Goal: Book appointment/travel/reservation

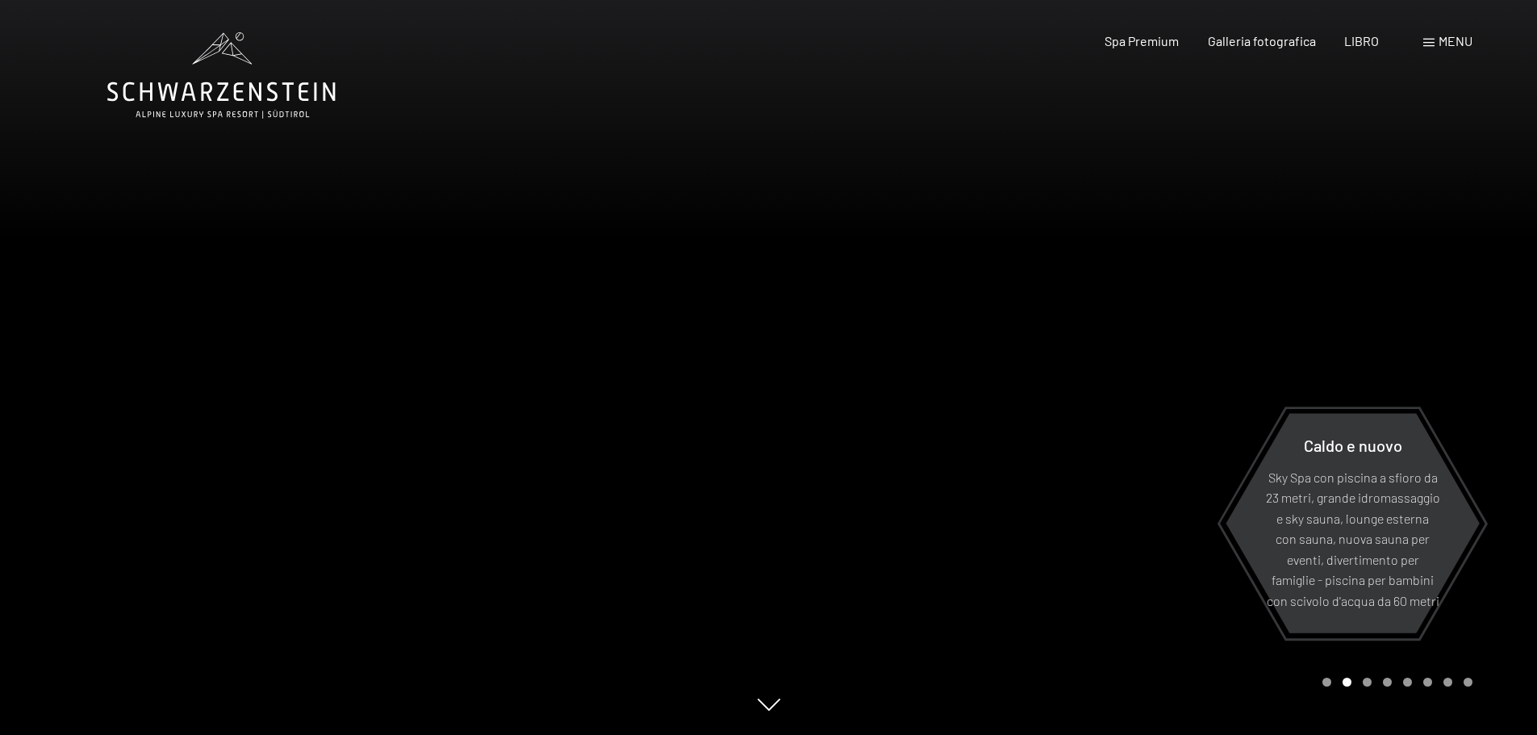
click at [1452, 35] on font "menu" at bounding box center [1456, 40] width 34 height 15
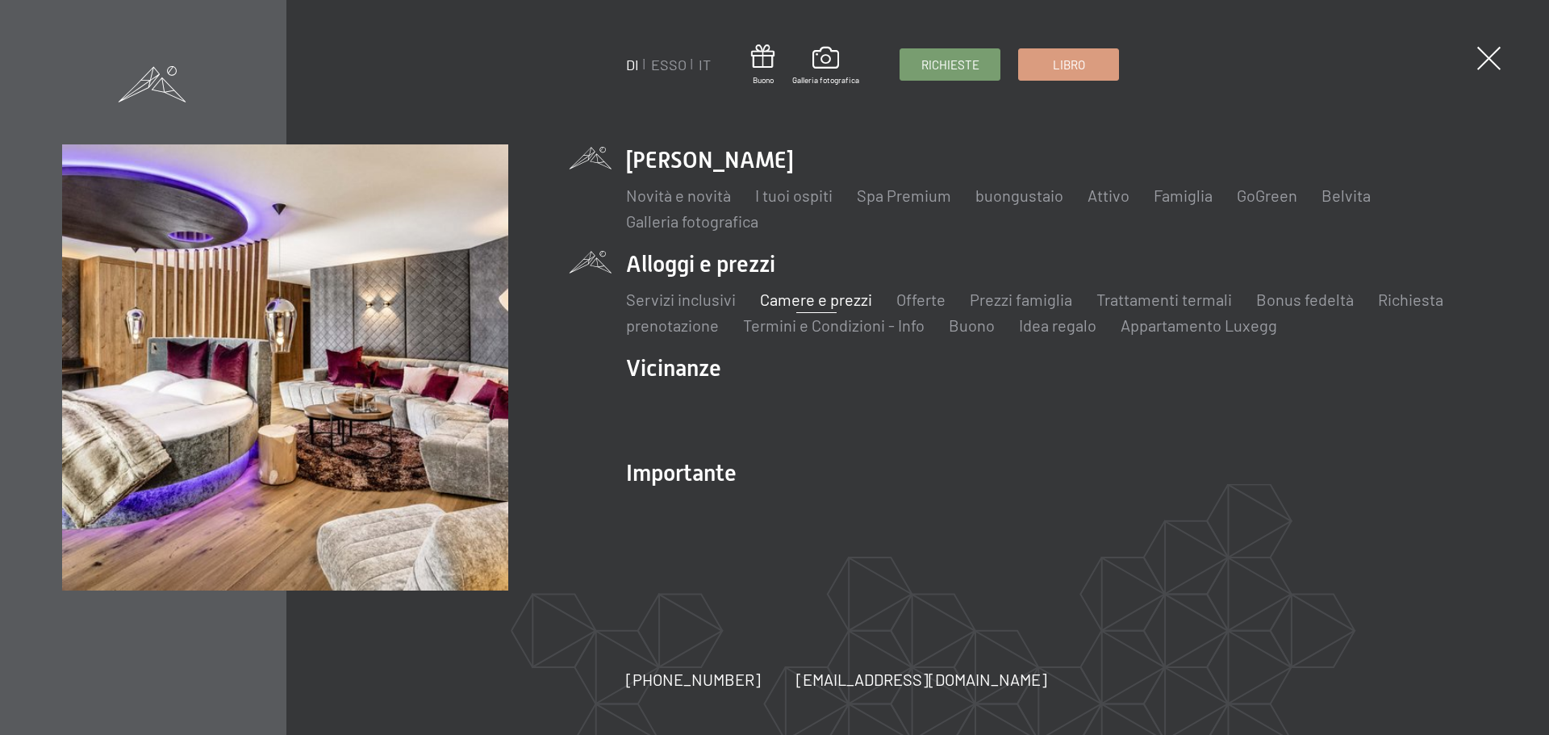
click at [827, 300] on font "Camere e prezzi" at bounding box center [816, 299] width 112 height 19
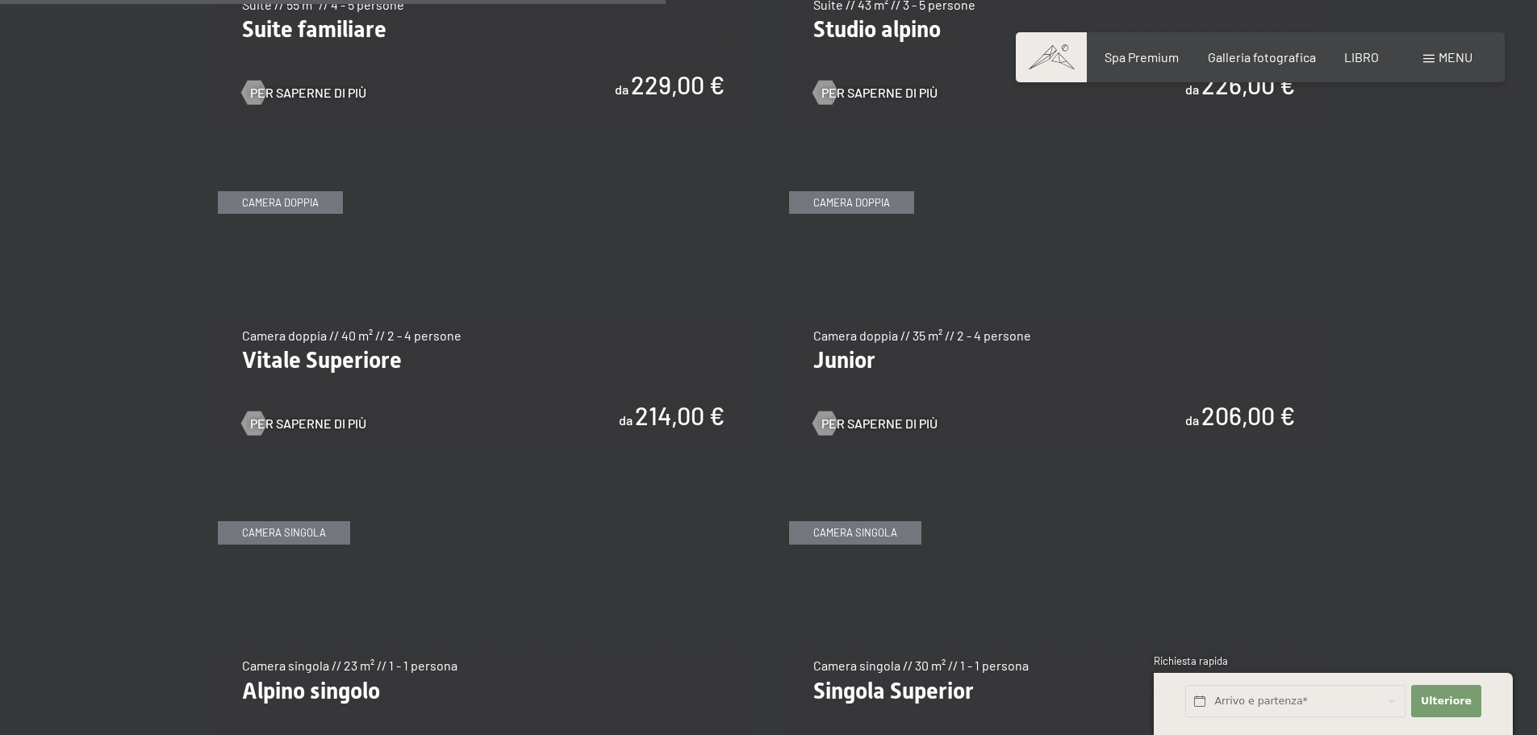
scroll to position [2259, 0]
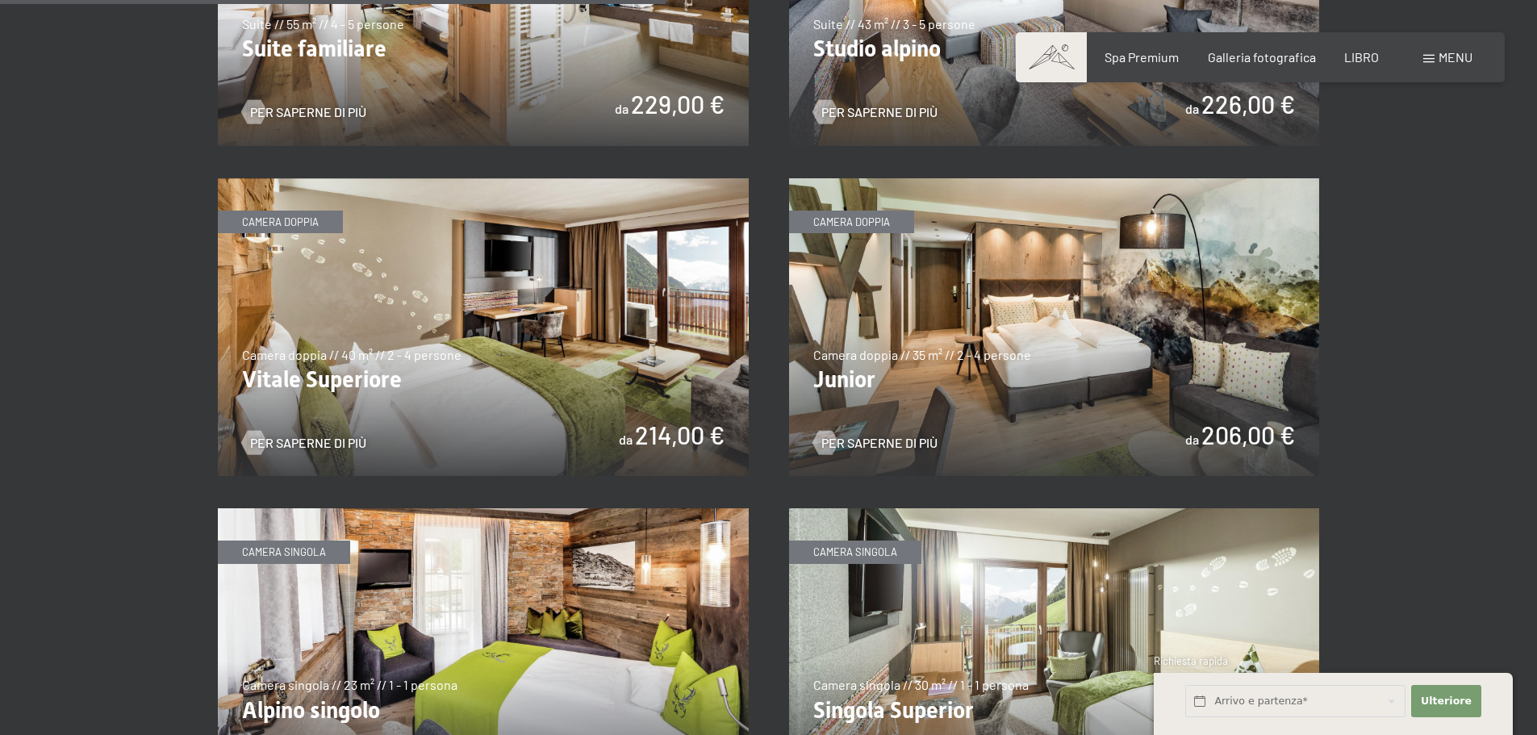
click at [484, 301] on img at bounding box center [483, 327] width 531 height 299
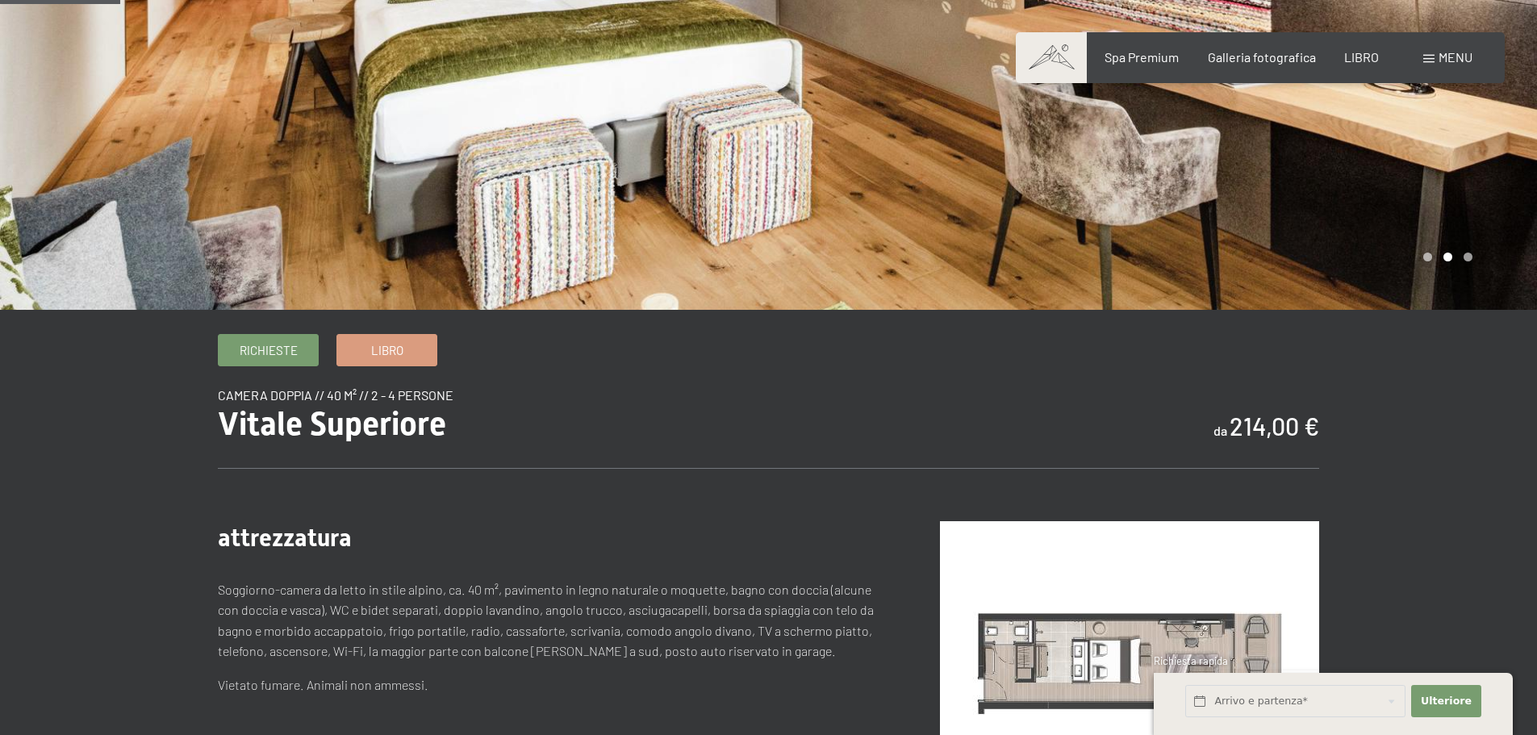
scroll to position [323, 0]
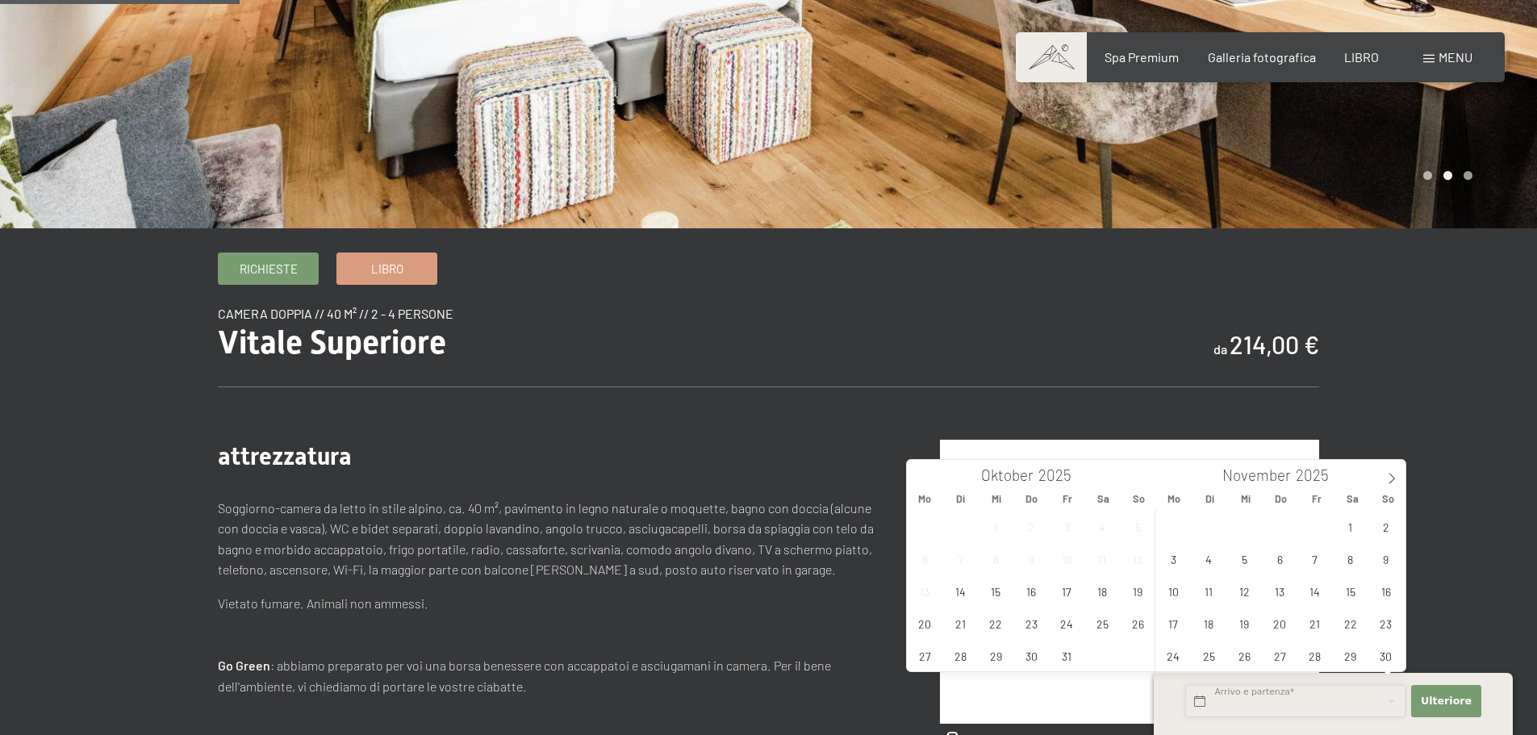
click at [1246, 700] on input "text" at bounding box center [1295, 701] width 220 height 33
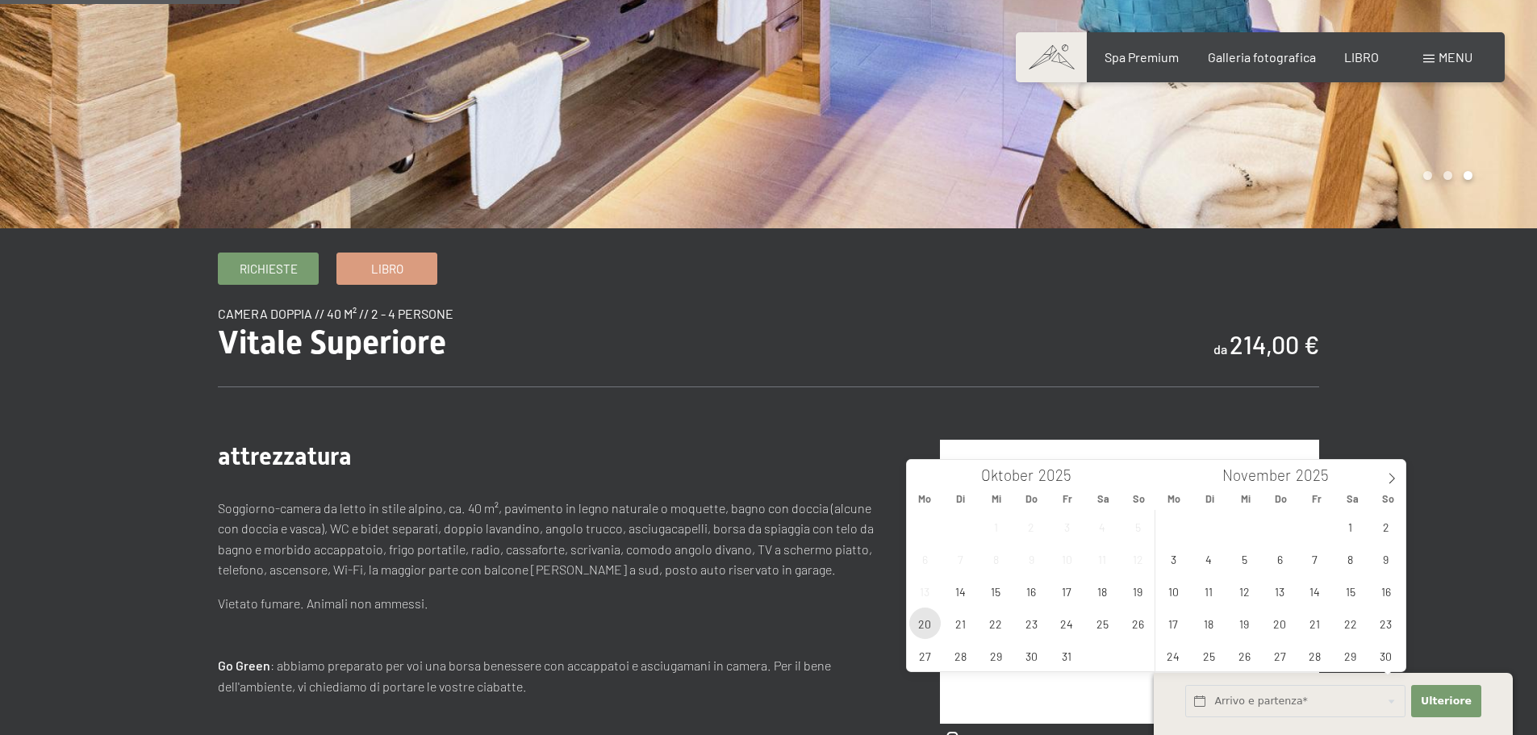
click at [929, 628] on span "20" at bounding box center [924, 623] width 31 height 31
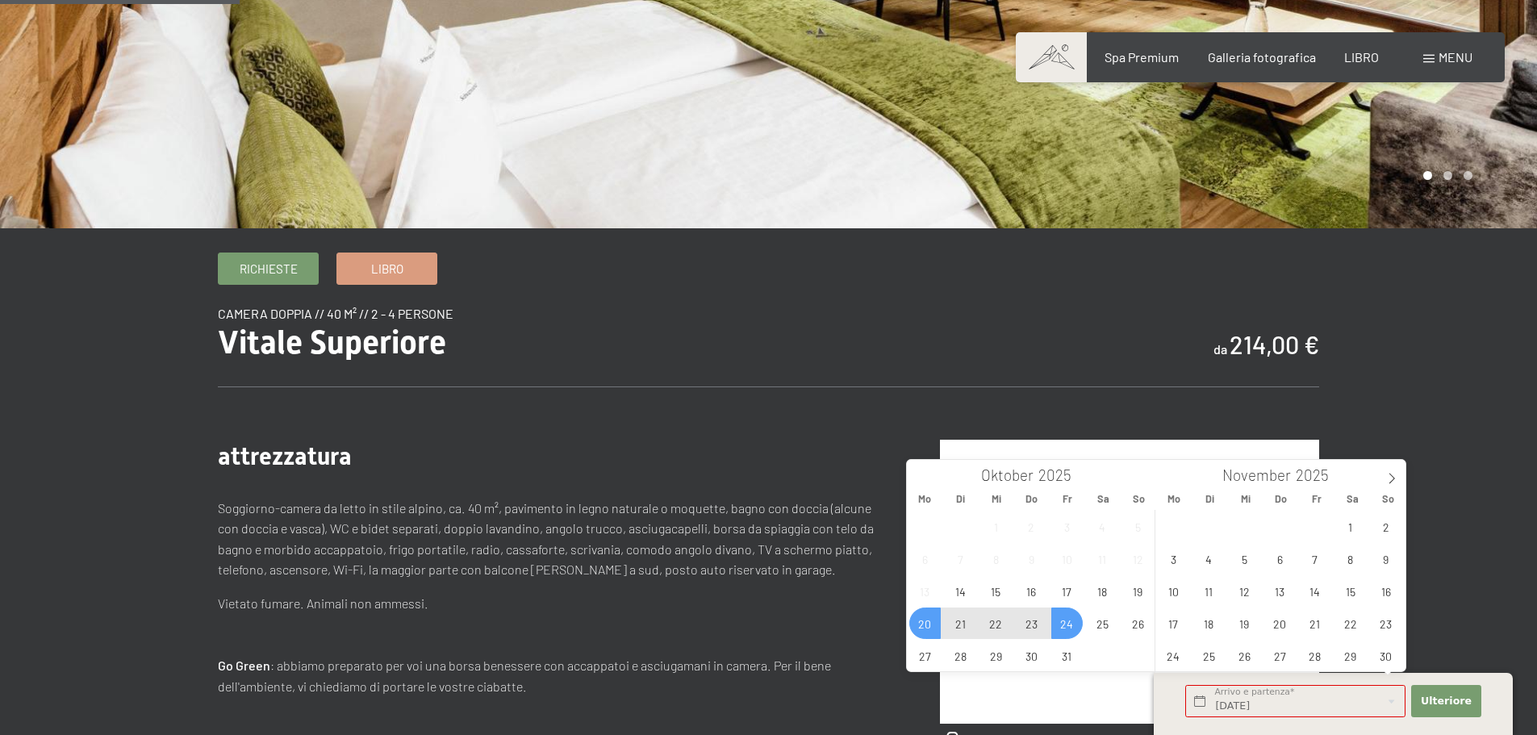
click at [1069, 624] on span "24" at bounding box center [1066, 623] width 31 height 31
type input "Mo. 20.10.2025 - Fr. 24.10.2025"
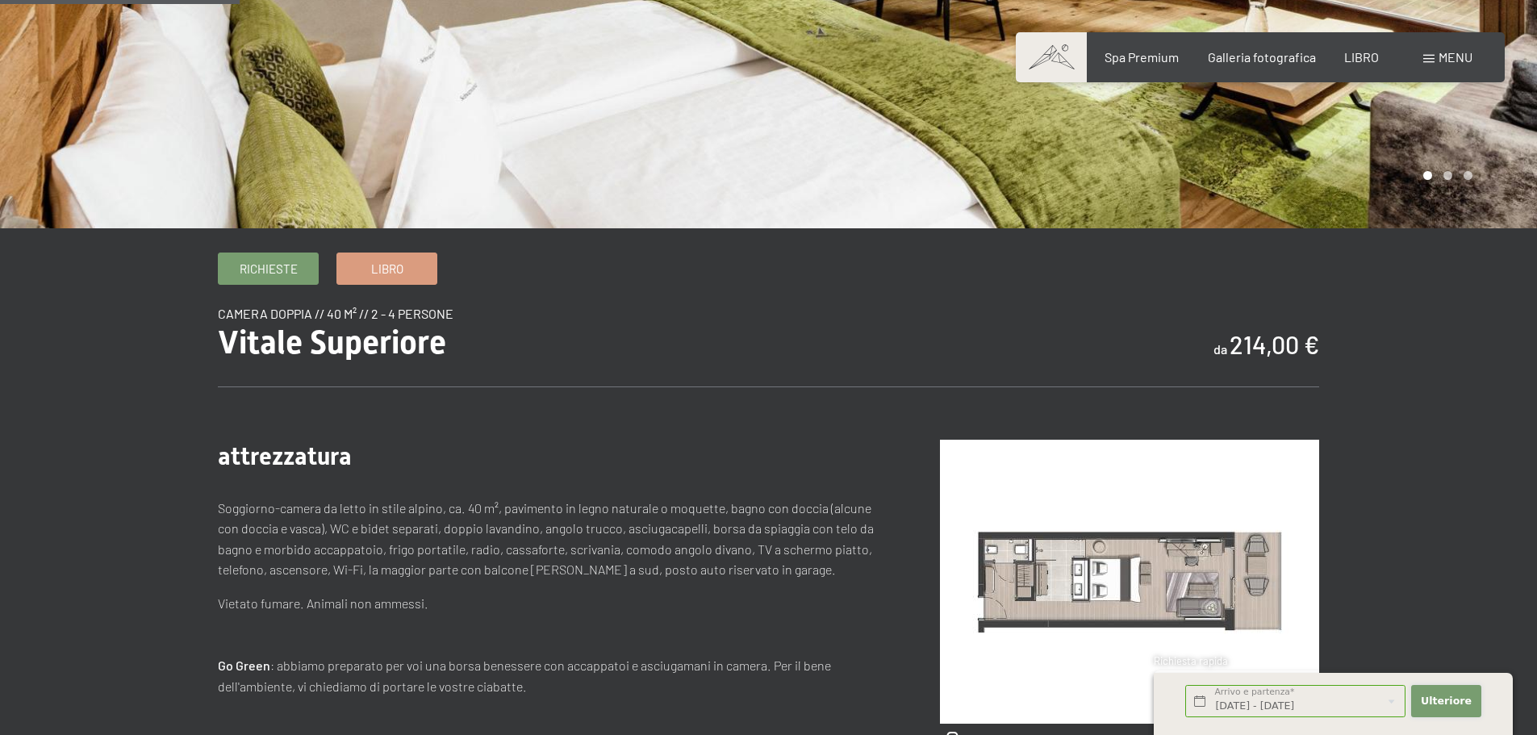
click at [1448, 703] on font "Ulteriore" at bounding box center [1446, 701] width 51 height 12
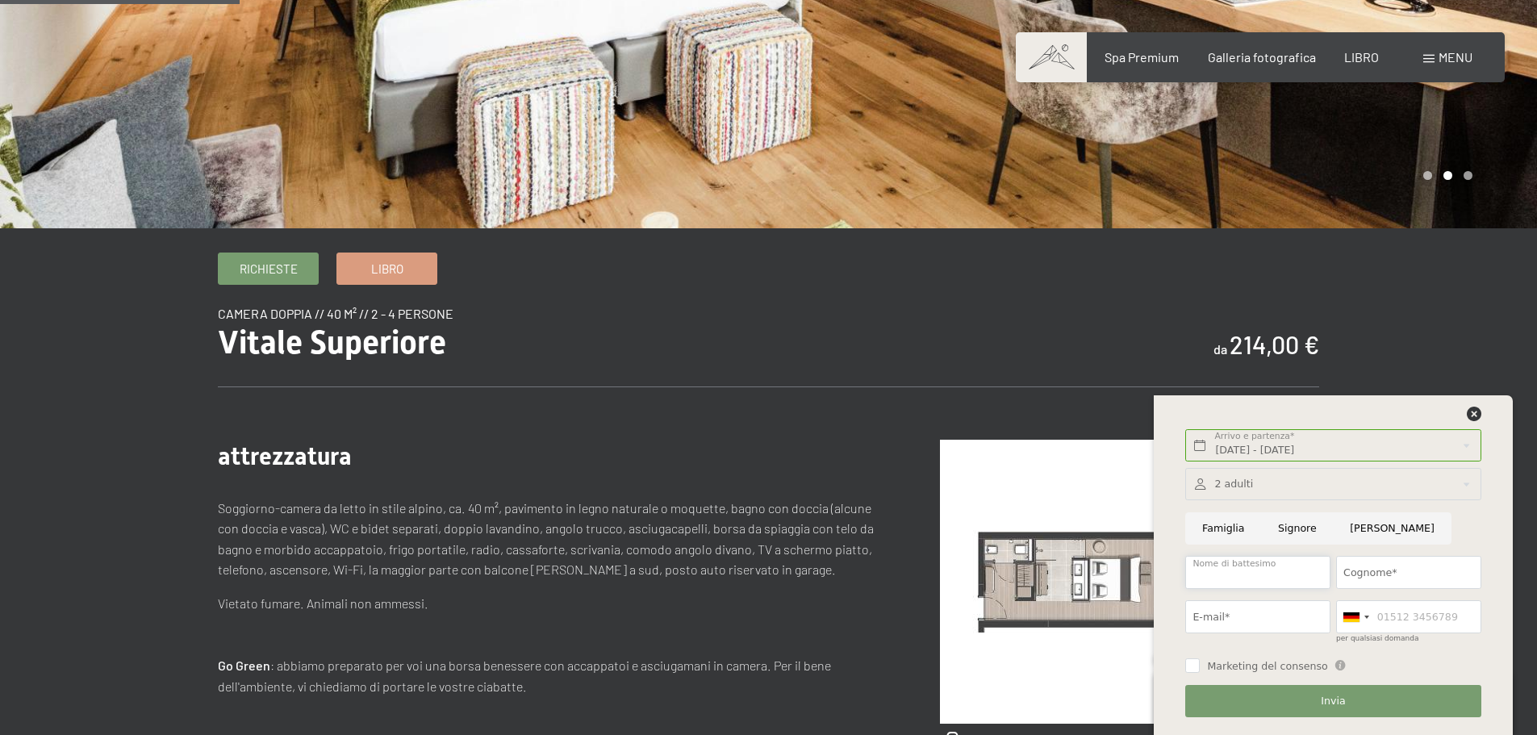
click at [1287, 570] on input "Nome di battesimo" at bounding box center [1257, 572] width 145 height 33
type input "Pierluigi"
type input "Magoni"
type input "pierluigi.magoni@yahoo.it"
type input "3381910805"
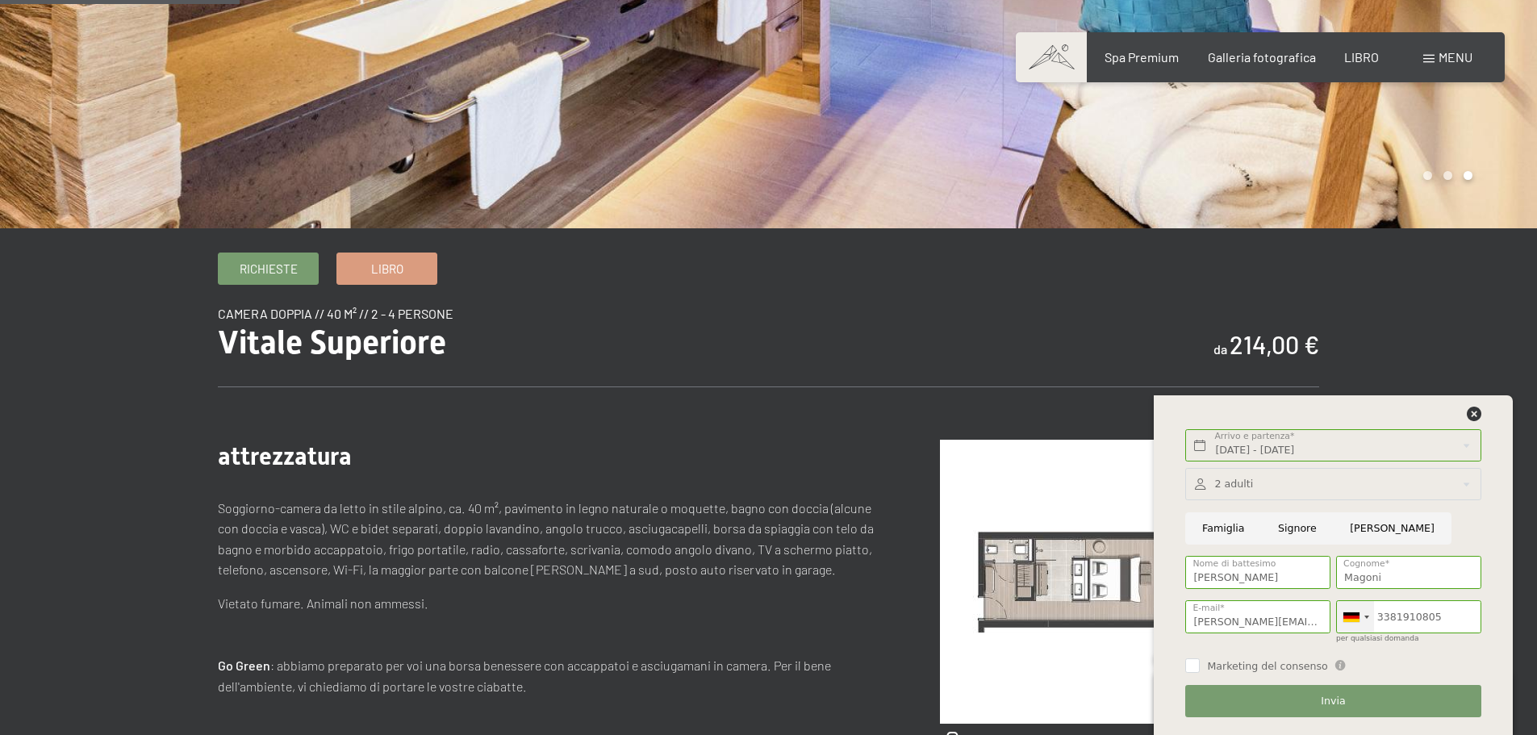
click at [1353, 614] on div at bounding box center [1351, 617] width 16 height 10
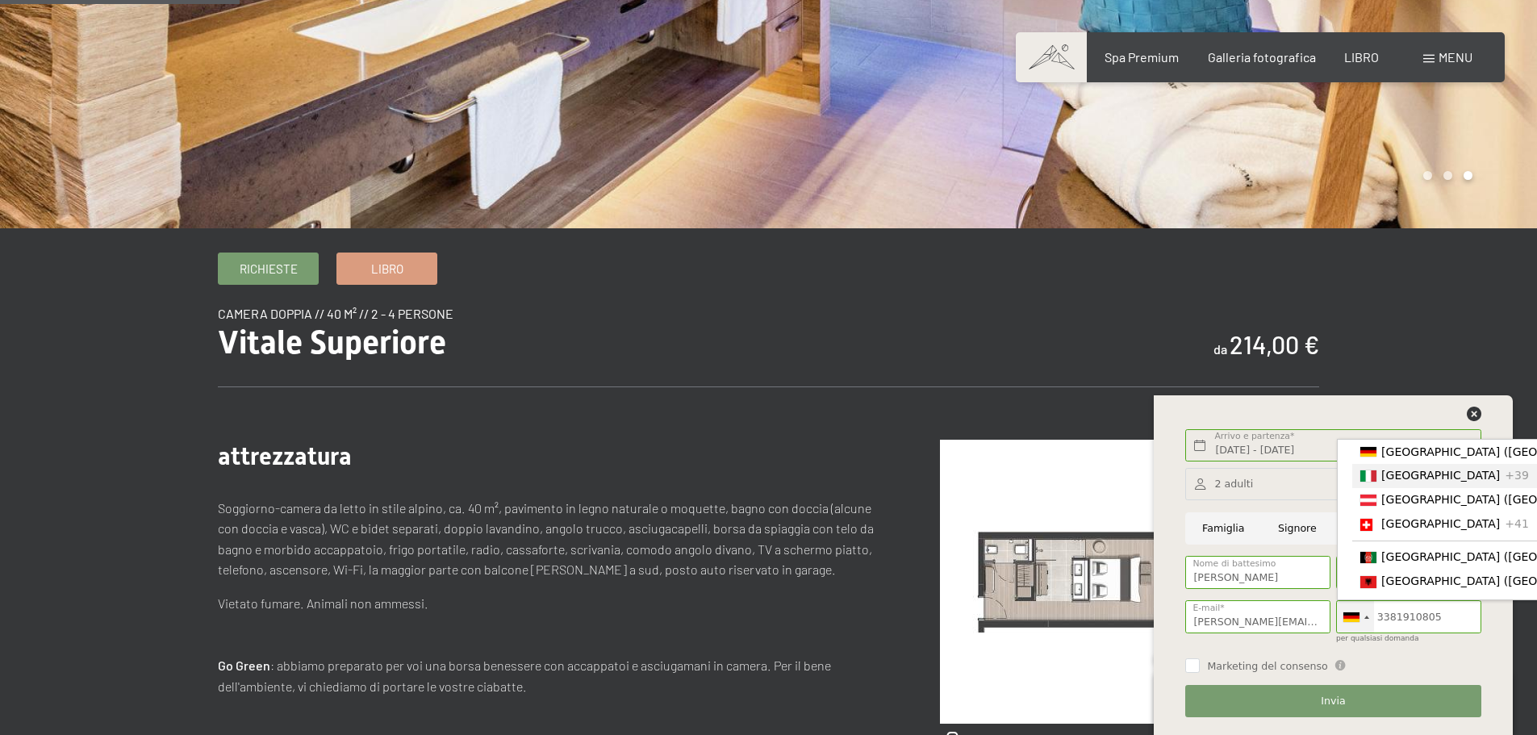
click at [1393, 478] on font "[GEOGRAPHIC_DATA]" at bounding box center [1440, 476] width 119 height 13
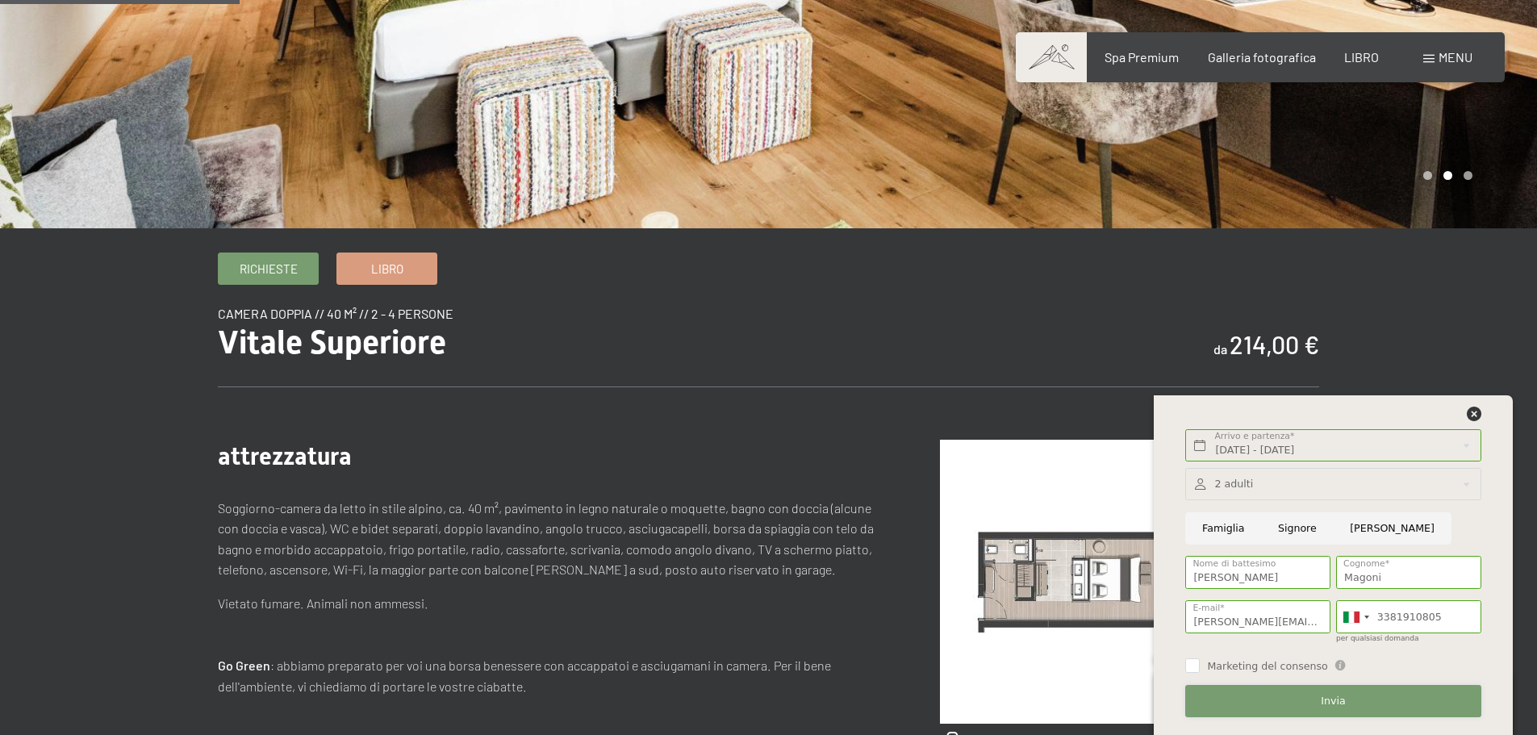
click at [1333, 708] on button "Invia" at bounding box center [1332, 701] width 295 height 33
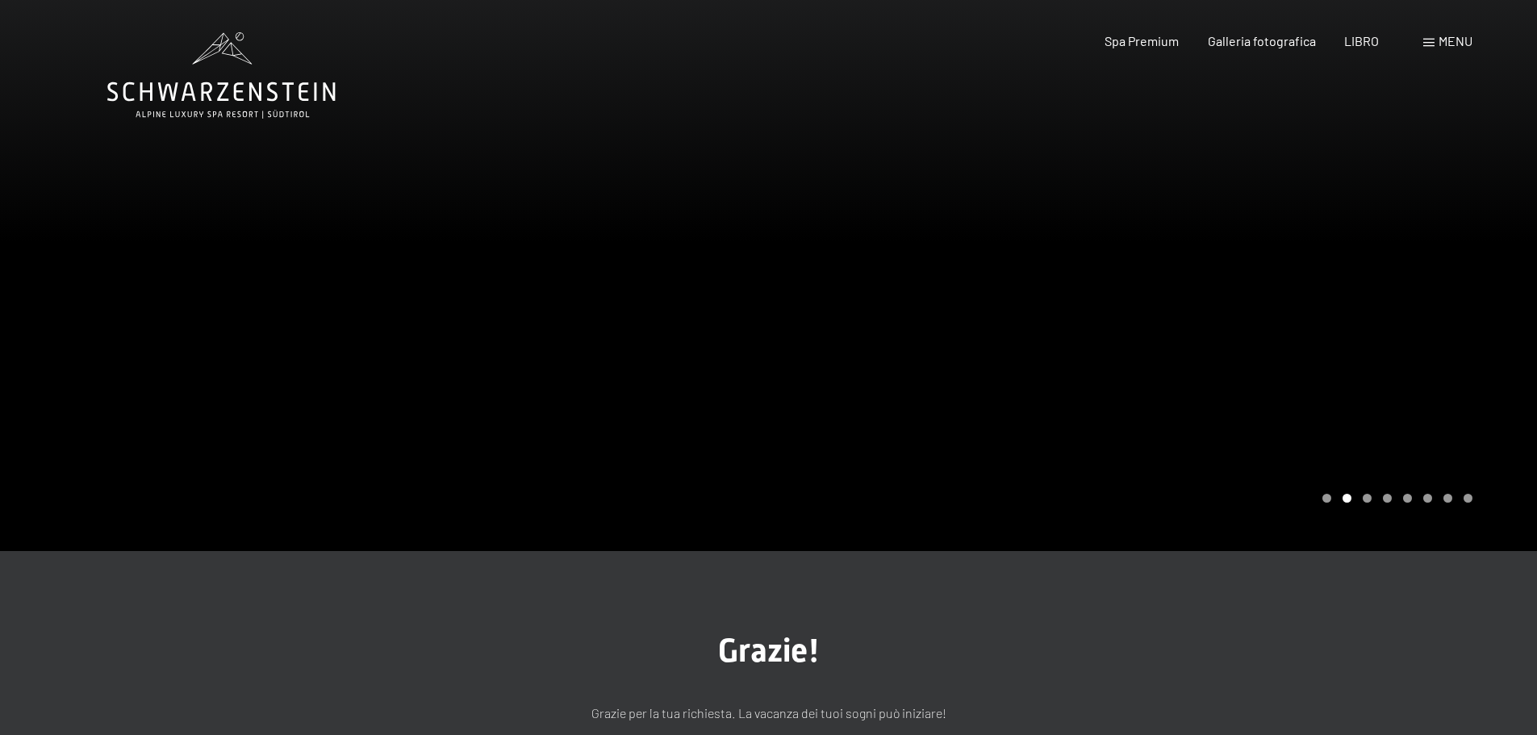
click at [1451, 42] on font "menu" at bounding box center [1456, 40] width 34 height 15
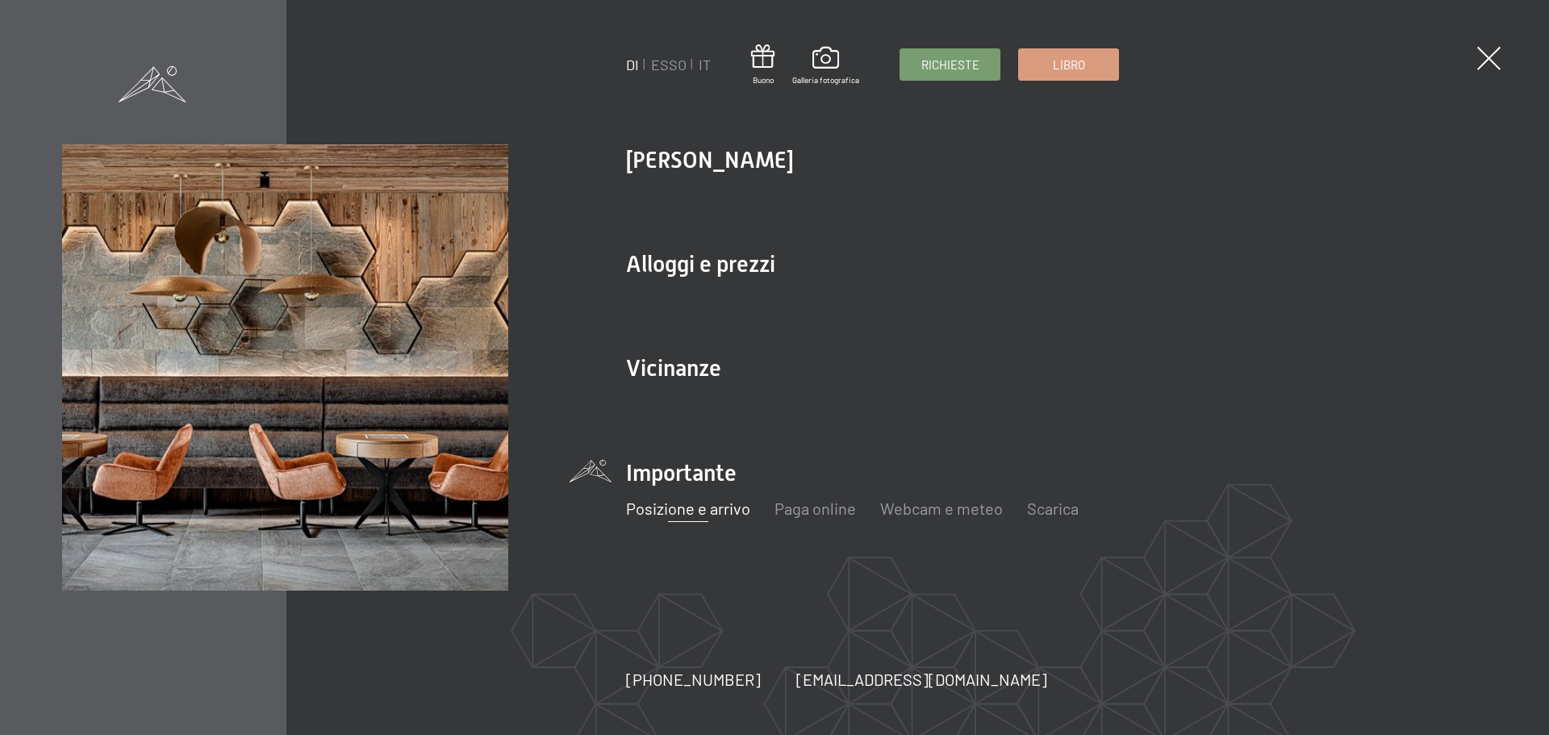
click at [713, 511] on font "Posizione e arrivo" at bounding box center [688, 508] width 124 height 19
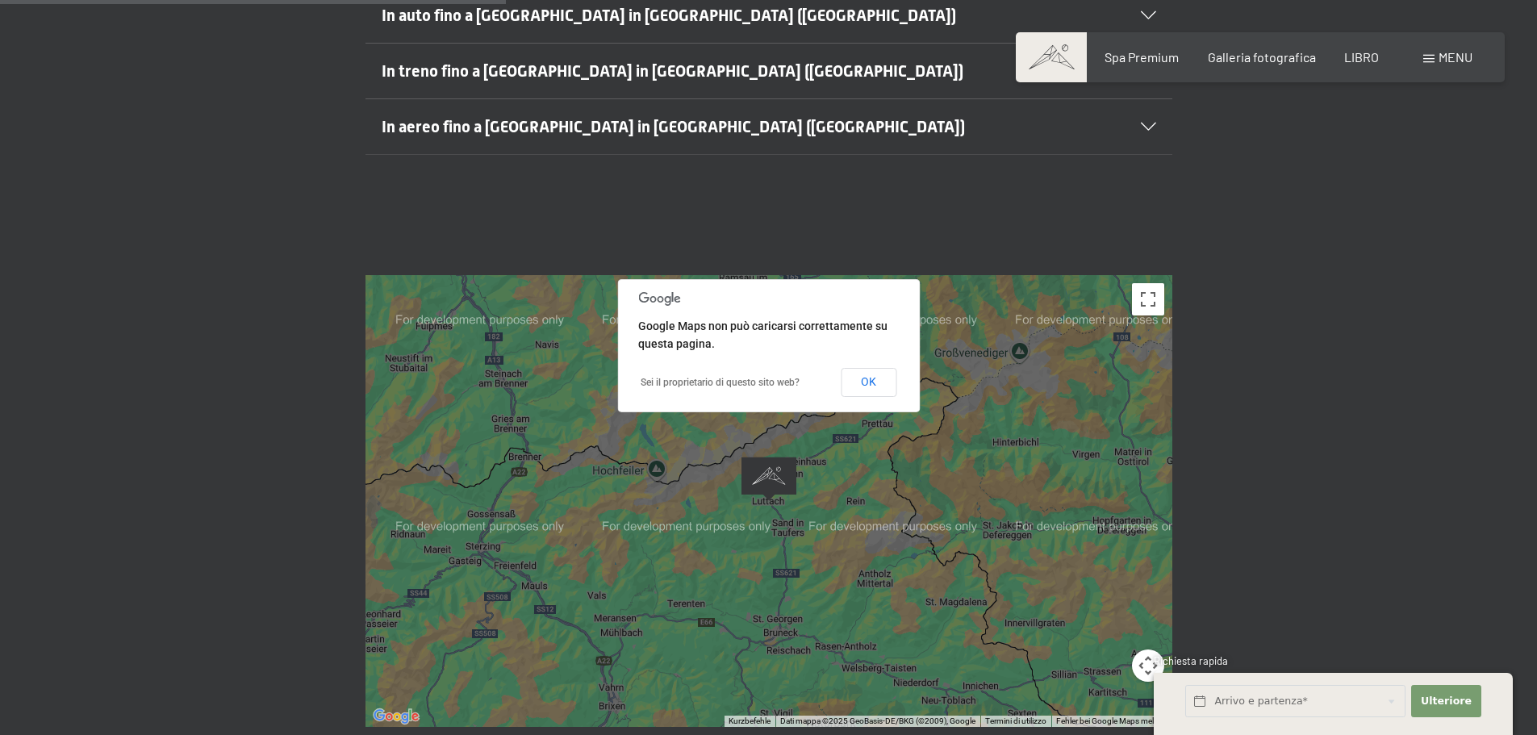
scroll to position [565, 0]
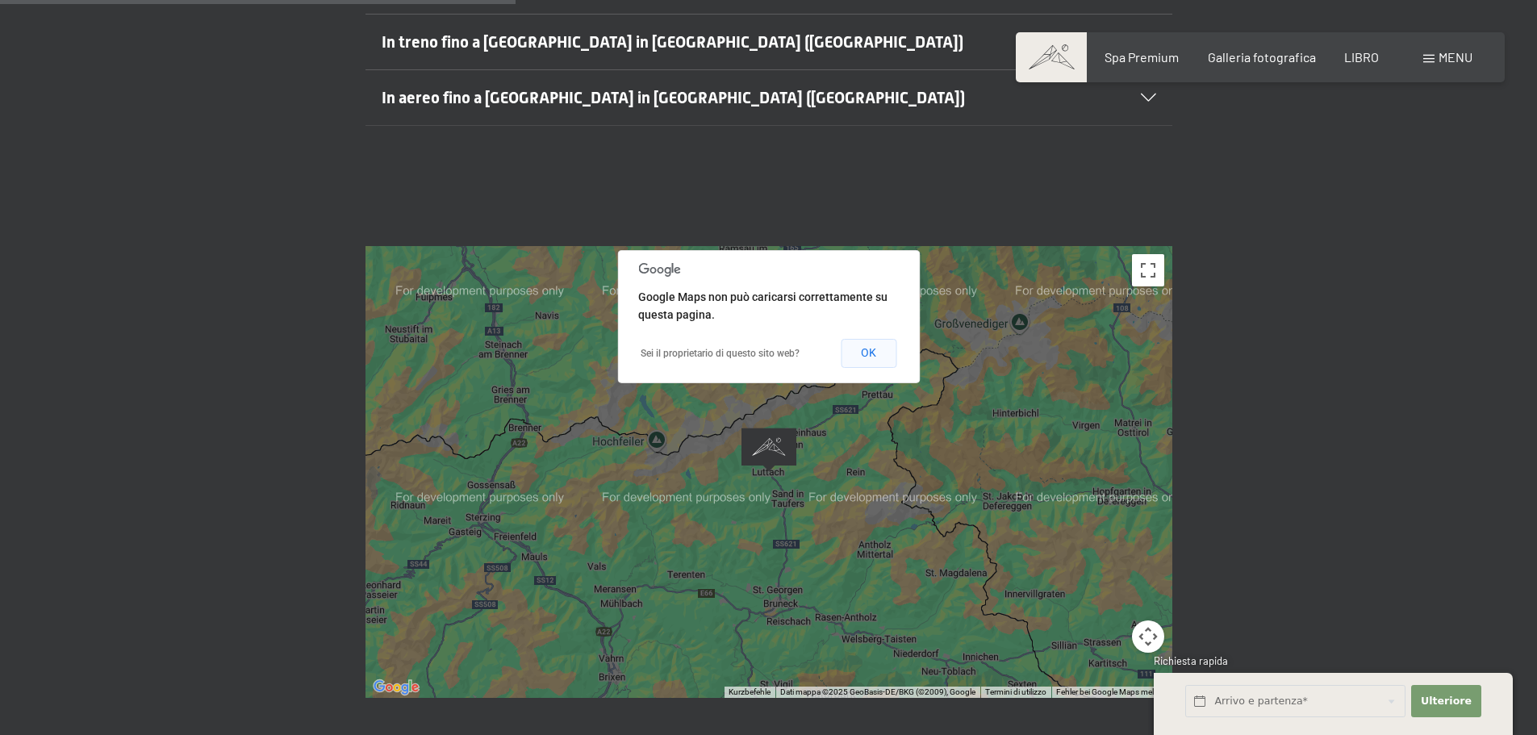
click at [863, 354] on font "OK" at bounding box center [868, 352] width 15 height 13
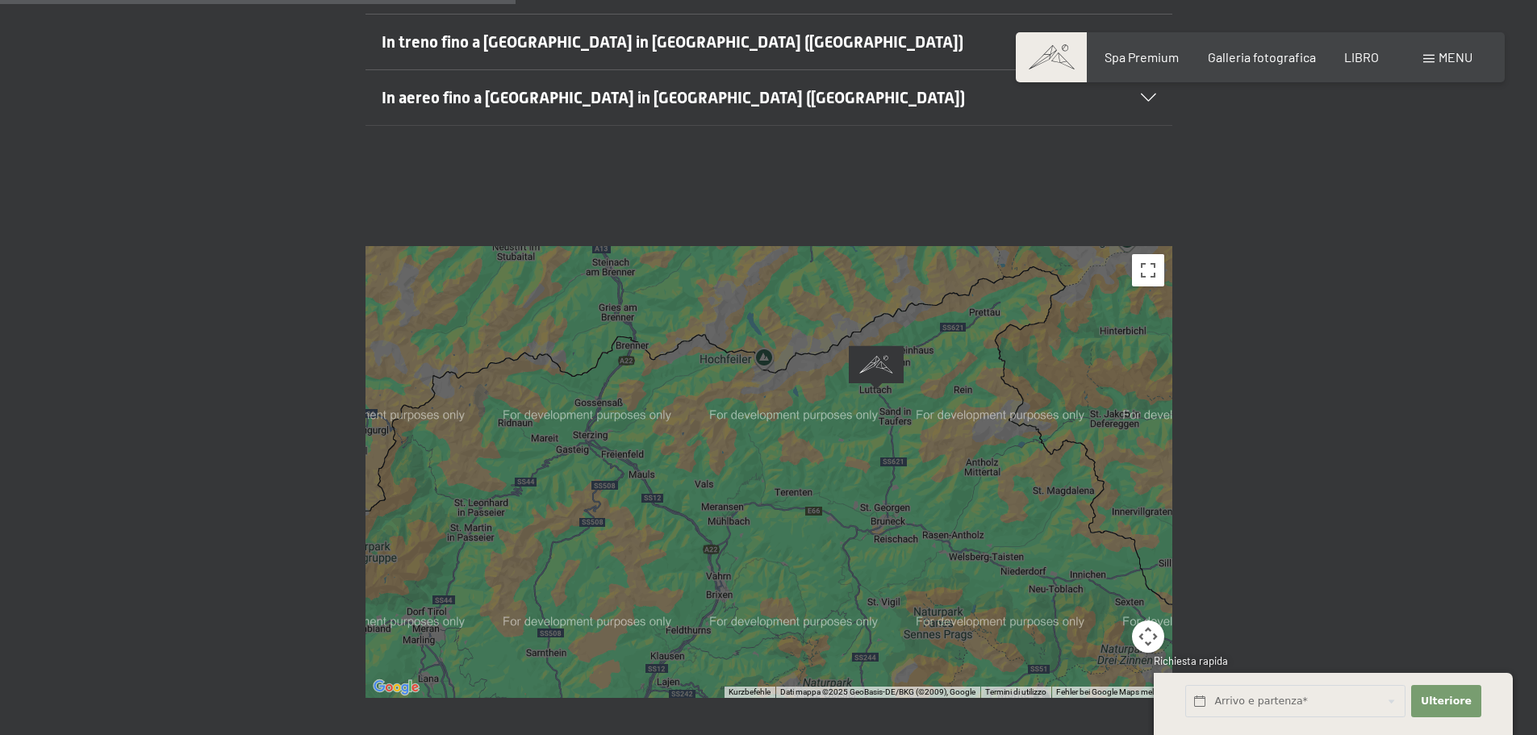
drag, startPoint x: 602, startPoint y: 569, endPoint x: 711, endPoint y: 485, distance: 137.5
click at [711, 485] on div at bounding box center [769, 472] width 807 height 452
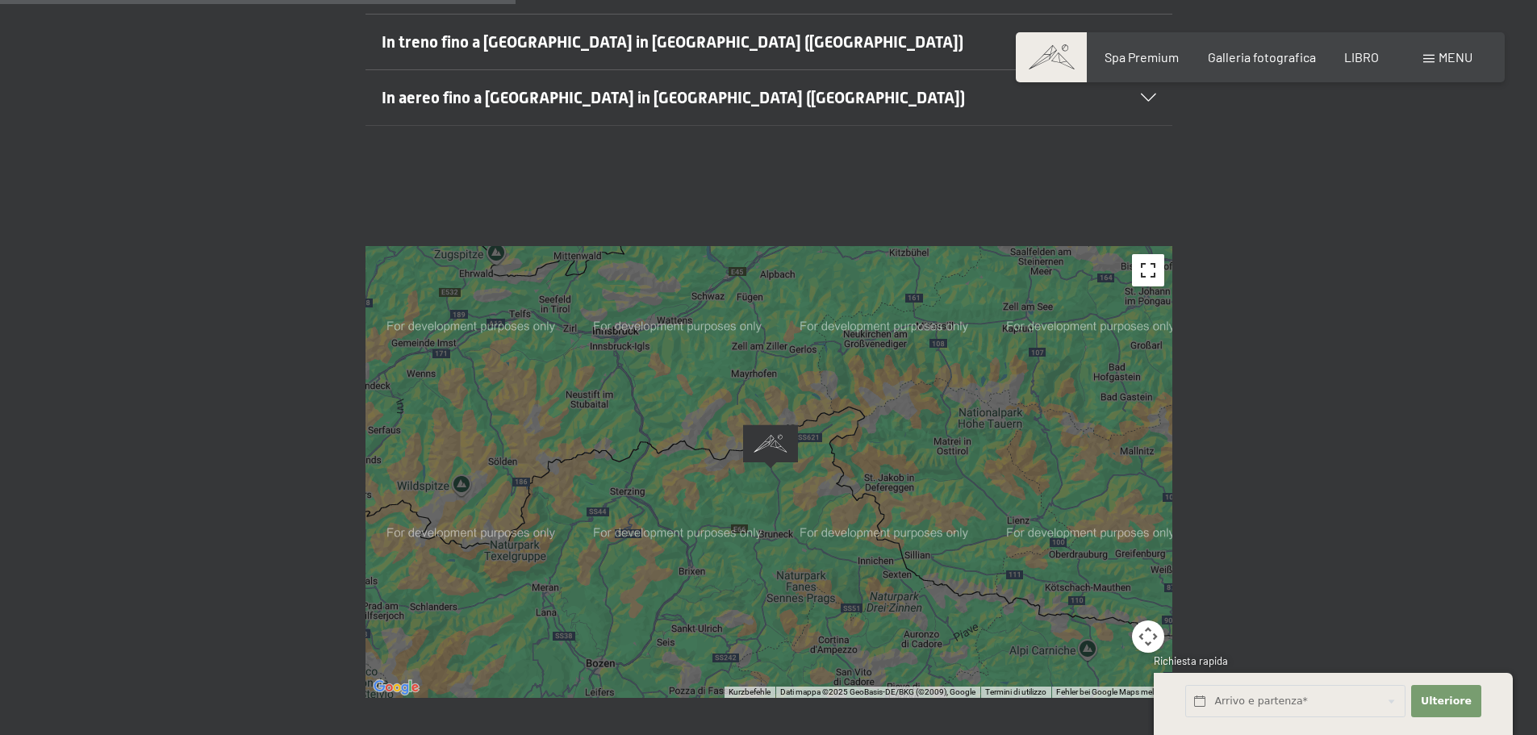
drag, startPoint x: 1151, startPoint y: 266, endPoint x: 1082, endPoint y: 402, distance: 151.9
click at [1150, 267] on button "Visualizzazione a schermo intero attivata/disattivata" at bounding box center [1148, 270] width 32 height 32
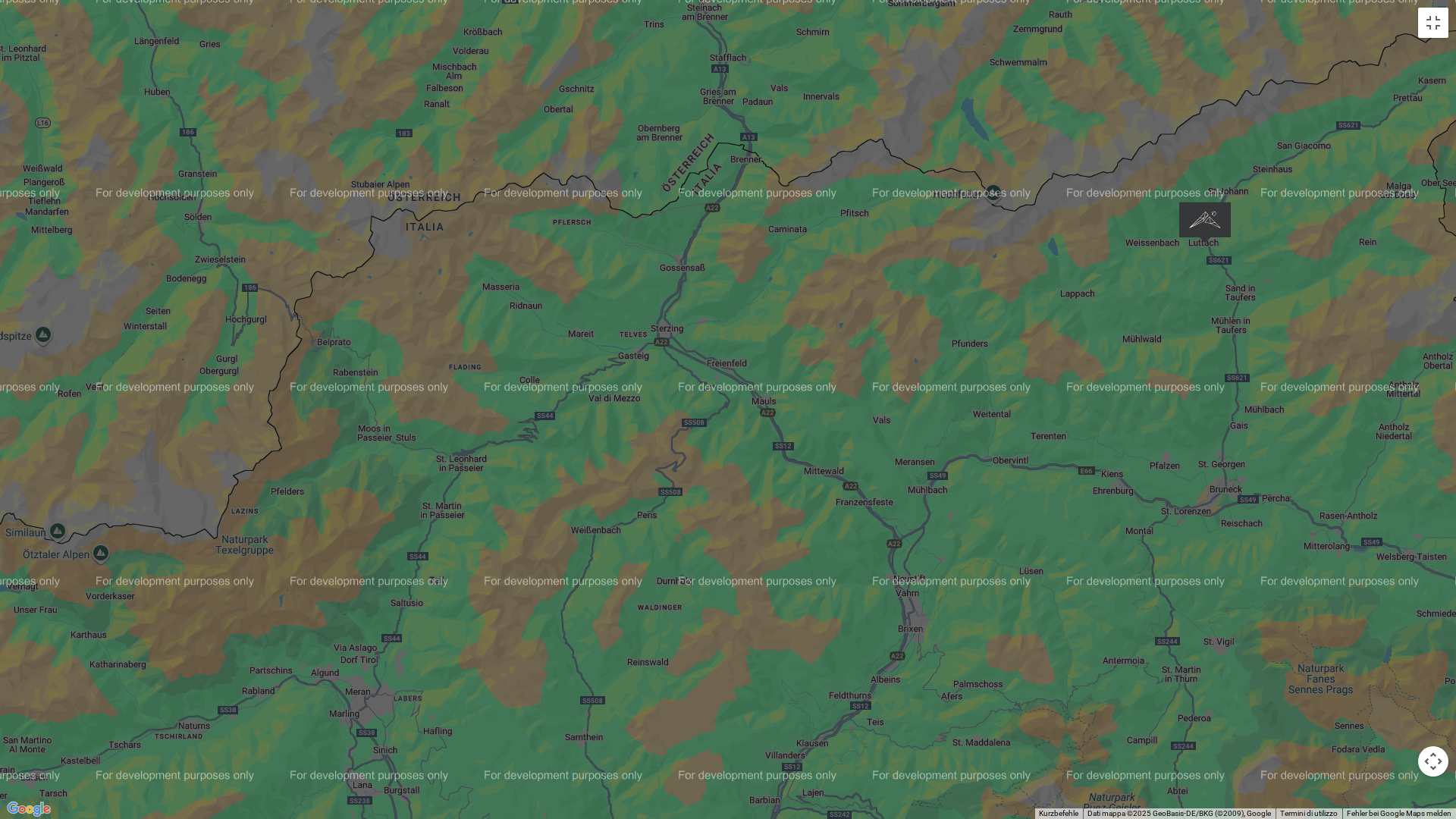
drag, startPoint x: 544, startPoint y: 301, endPoint x: 811, endPoint y: 357, distance: 272.8
click at [853, 319] on div at bounding box center [728, 409] width 1456 height 819
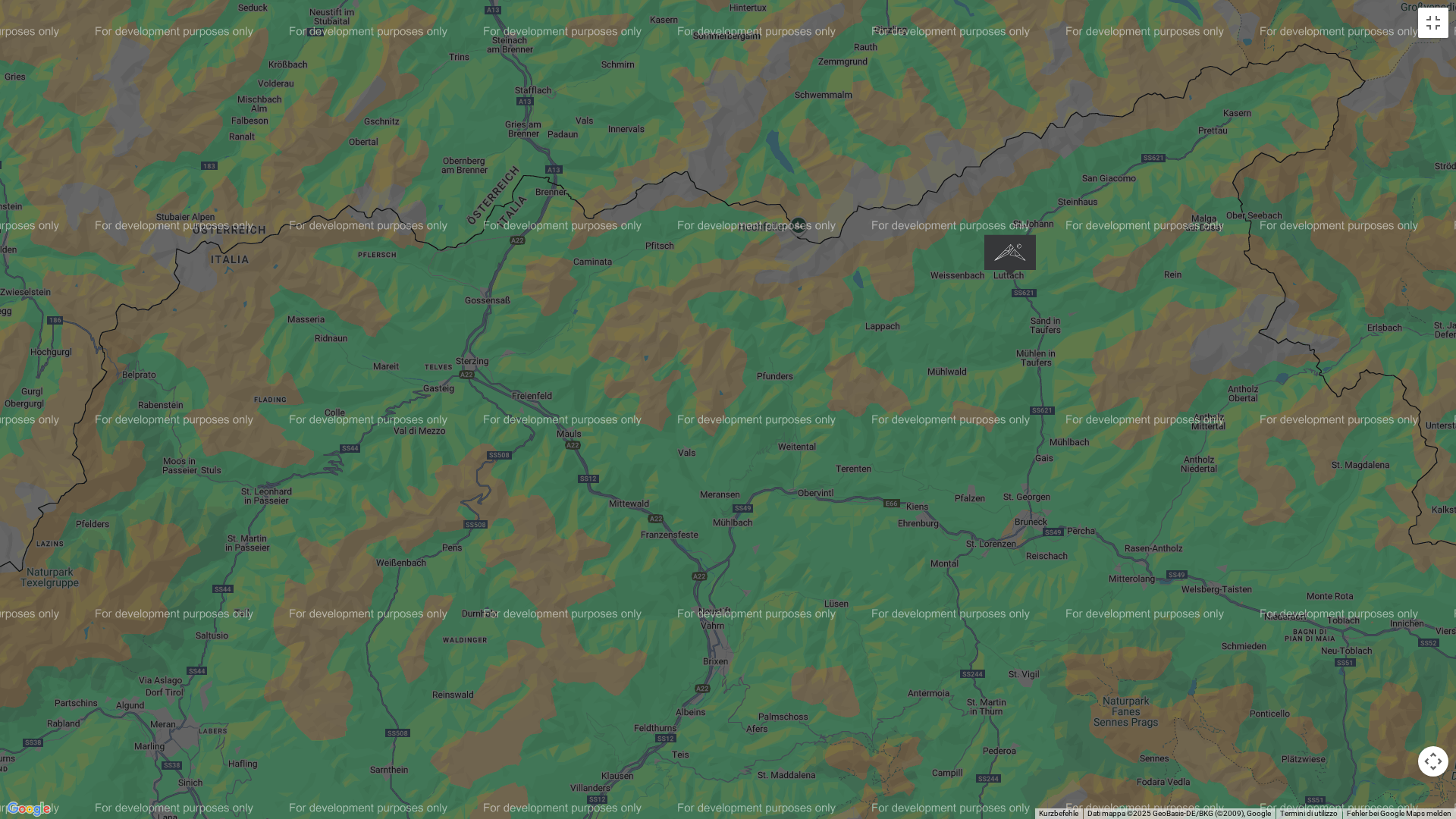
drag, startPoint x: 1218, startPoint y: 552, endPoint x: 1020, endPoint y: 586, distance: 200.9
click at [1020, 586] on div at bounding box center [728, 409] width 1456 height 819
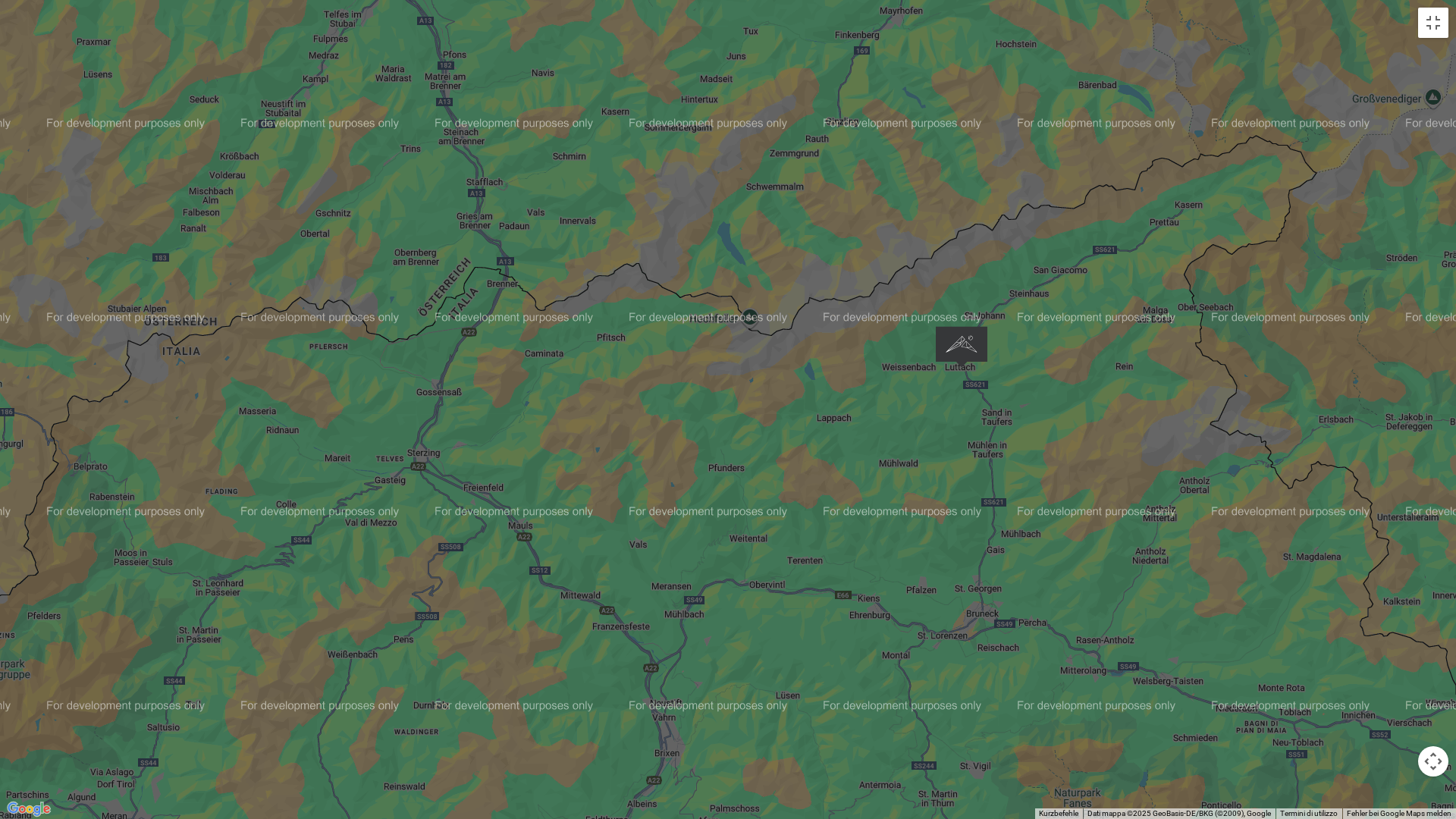
drag, startPoint x: 1011, startPoint y: 264, endPoint x: 966, endPoint y: 356, distance: 102.4
click at [966, 356] on img "Alpine Luxury SPA Resort SCHWARZENSTEIN" at bounding box center [962, 347] width 52 height 41
